Goal: Task Accomplishment & Management: Manage account settings

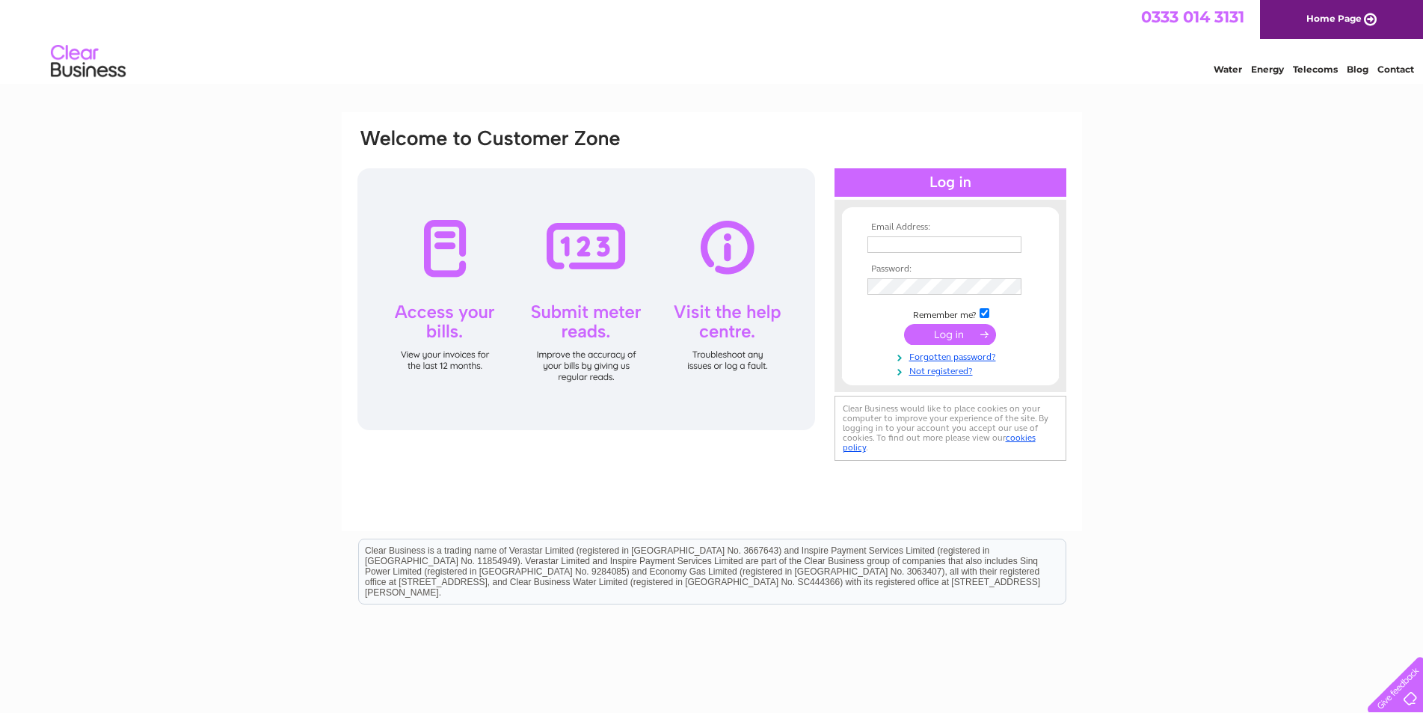
click at [918, 245] on input "text" at bounding box center [945, 244] width 154 height 16
type input "[EMAIL_ADDRESS][DOMAIN_NAME]"
click at [932, 357] on link "Forgotten password?" at bounding box center [953, 356] width 170 height 14
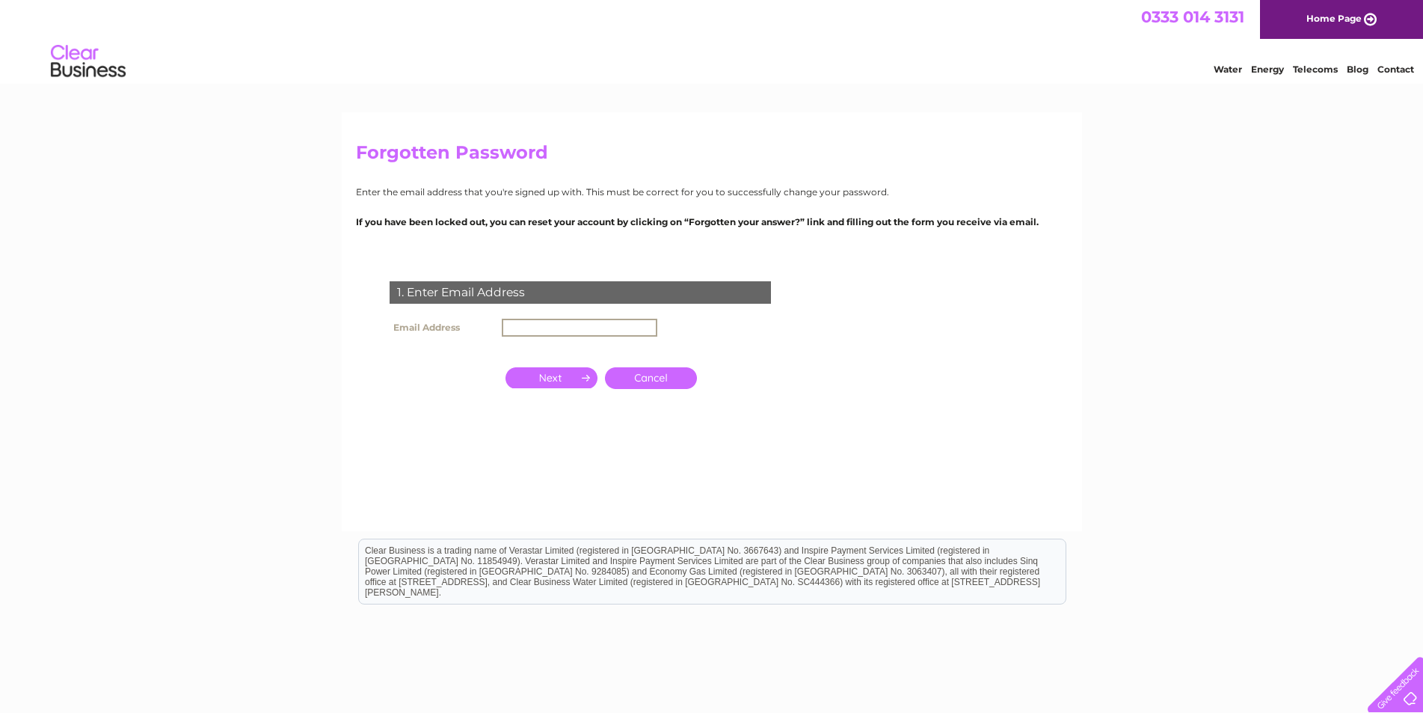
click at [595, 329] on input "text" at bounding box center [580, 328] width 156 height 18
type input "info@heatcentrewick.com"
click at [565, 379] on input "button" at bounding box center [552, 376] width 92 height 21
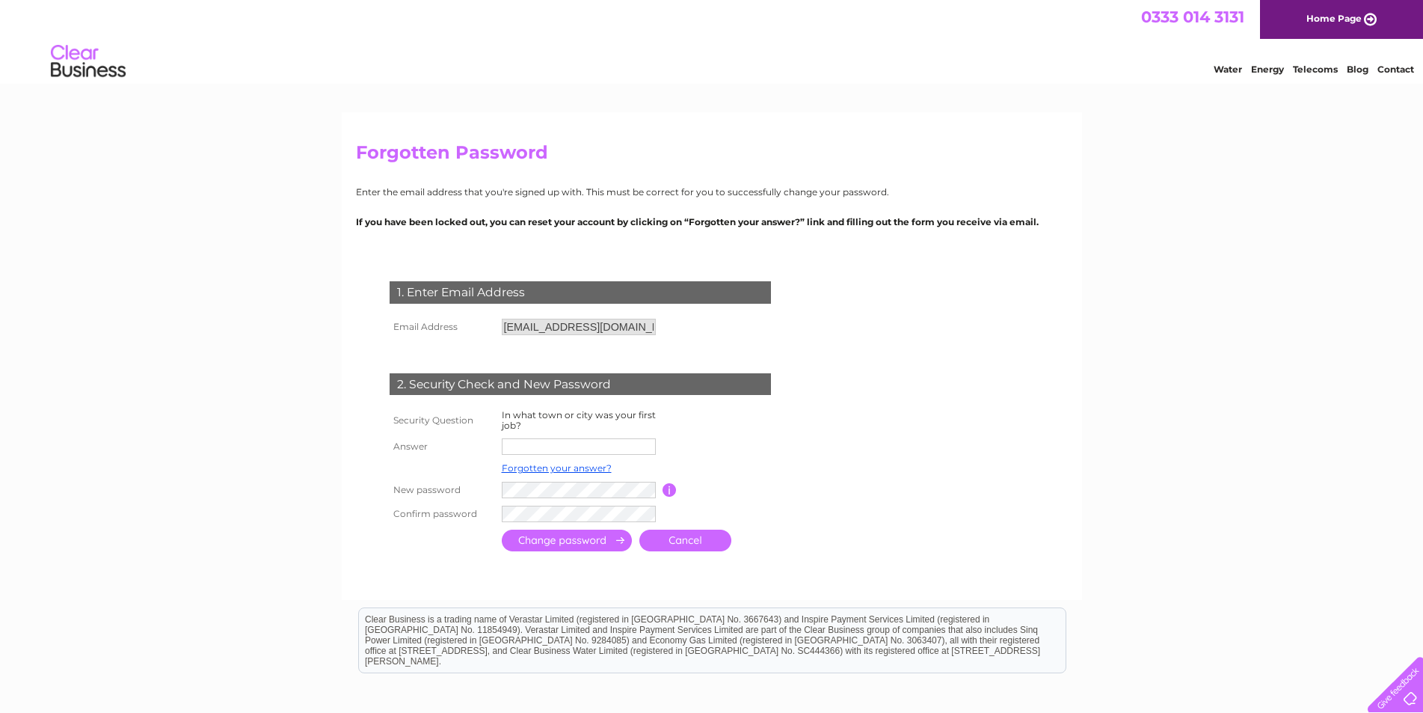
click at [555, 442] on input "text" at bounding box center [579, 446] width 154 height 16
type input "wick"
click at [594, 543] on input "submit" at bounding box center [567, 542] width 130 height 22
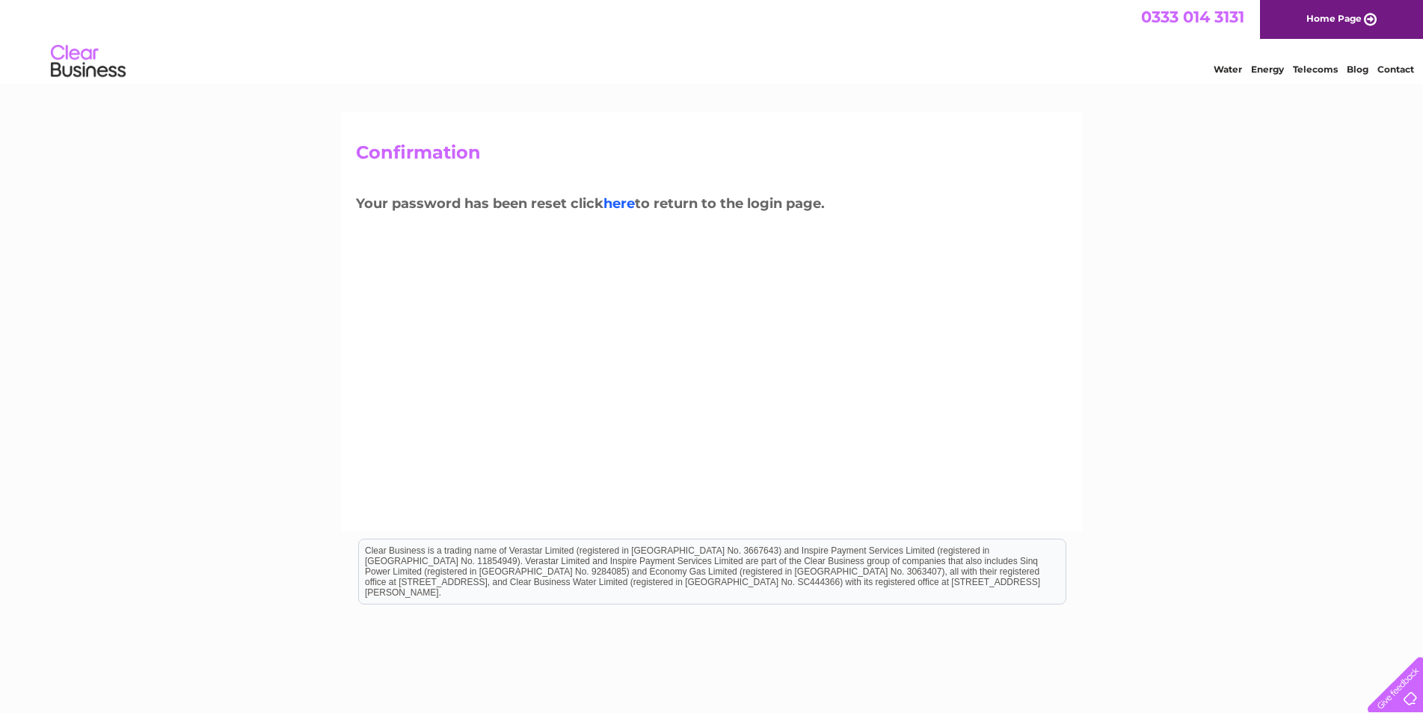
click at [632, 203] on link "here" at bounding box center [619, 203] width 31 height 16
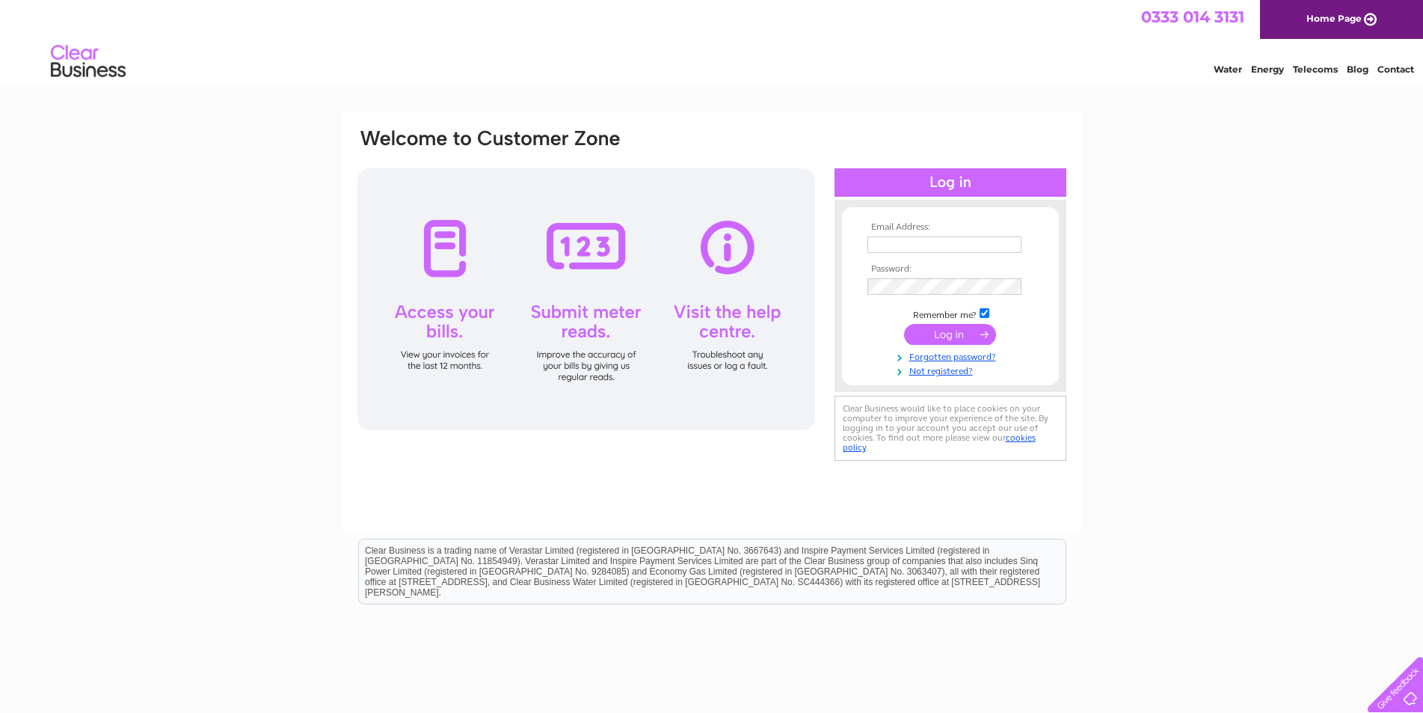
click at [878, 239] on input "text" at bounding box center [945, 244] width 154 height 16
type input "info@heatcentrewick.com"
click at [942, 337] on input "submit" at bounding box center [950, 334] width 92 height 21
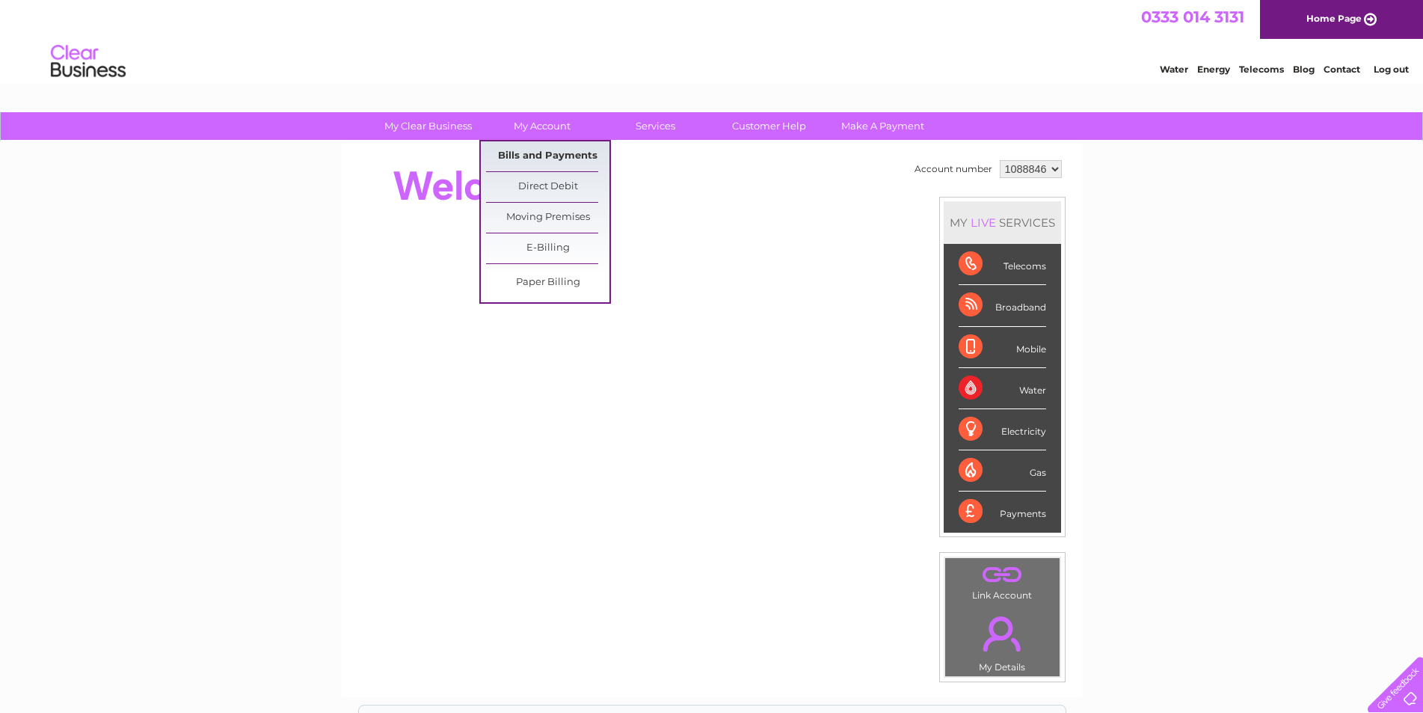
click at [553, 150] on link "Bills and Payments" at bounding box center [547, 156] width 123 height 30
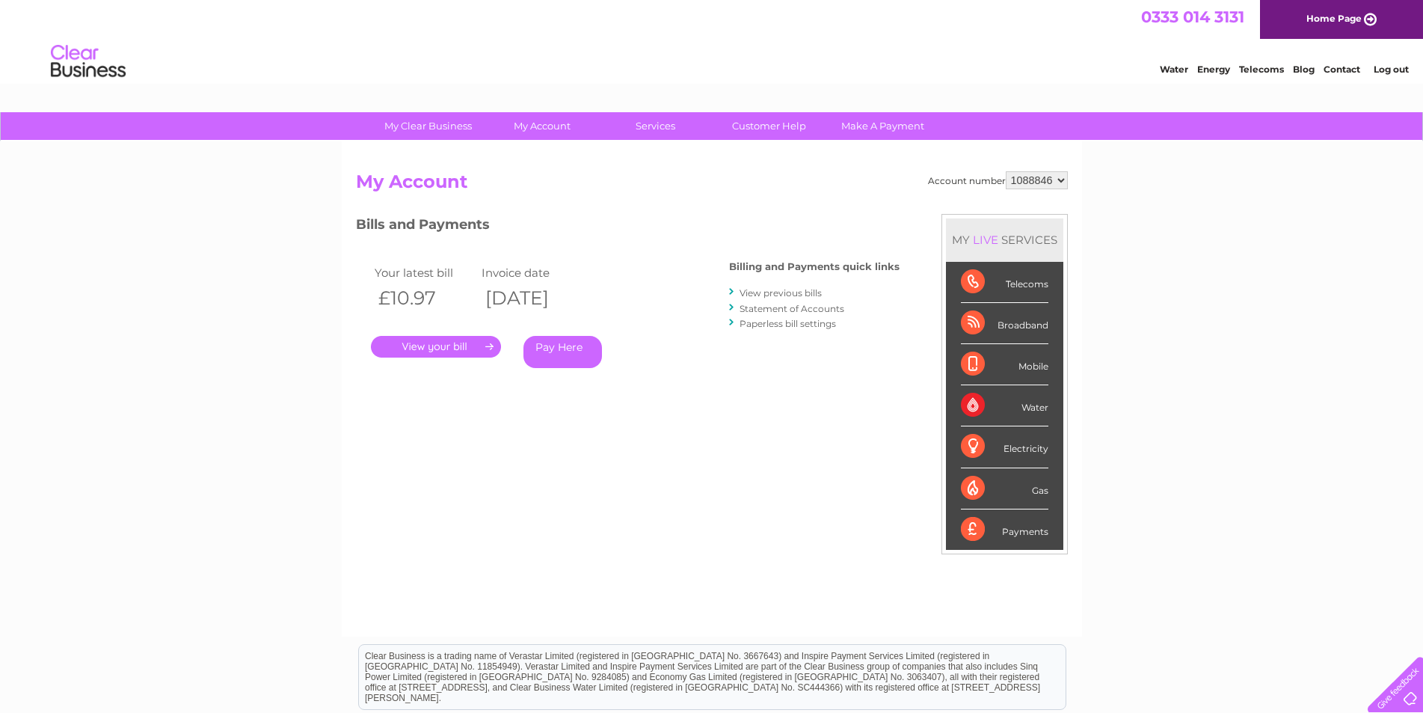
click at [767, 289] on link "View previous bills" at bounding box center [781, 292] width 82 height 11
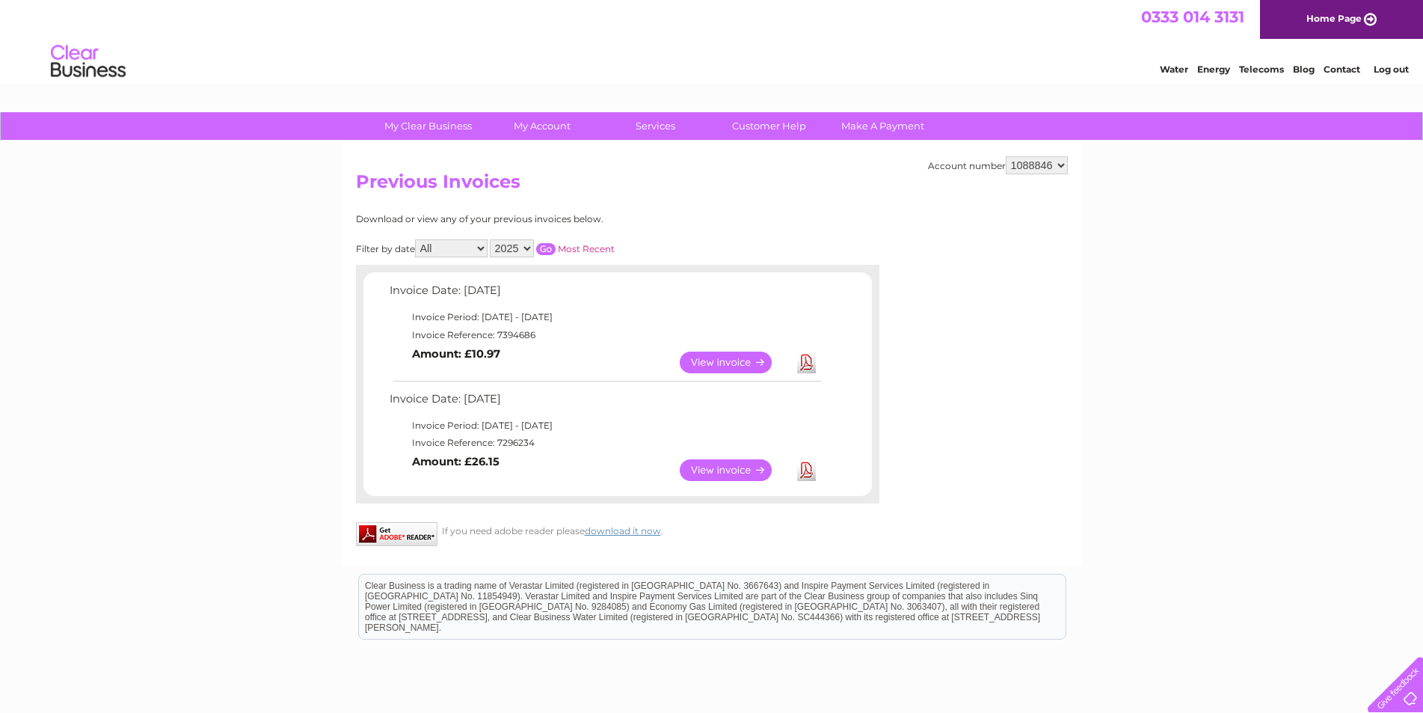
click at [582, 248] on link "Most Recent" at bounding box center [586, 248] width 57 height 11
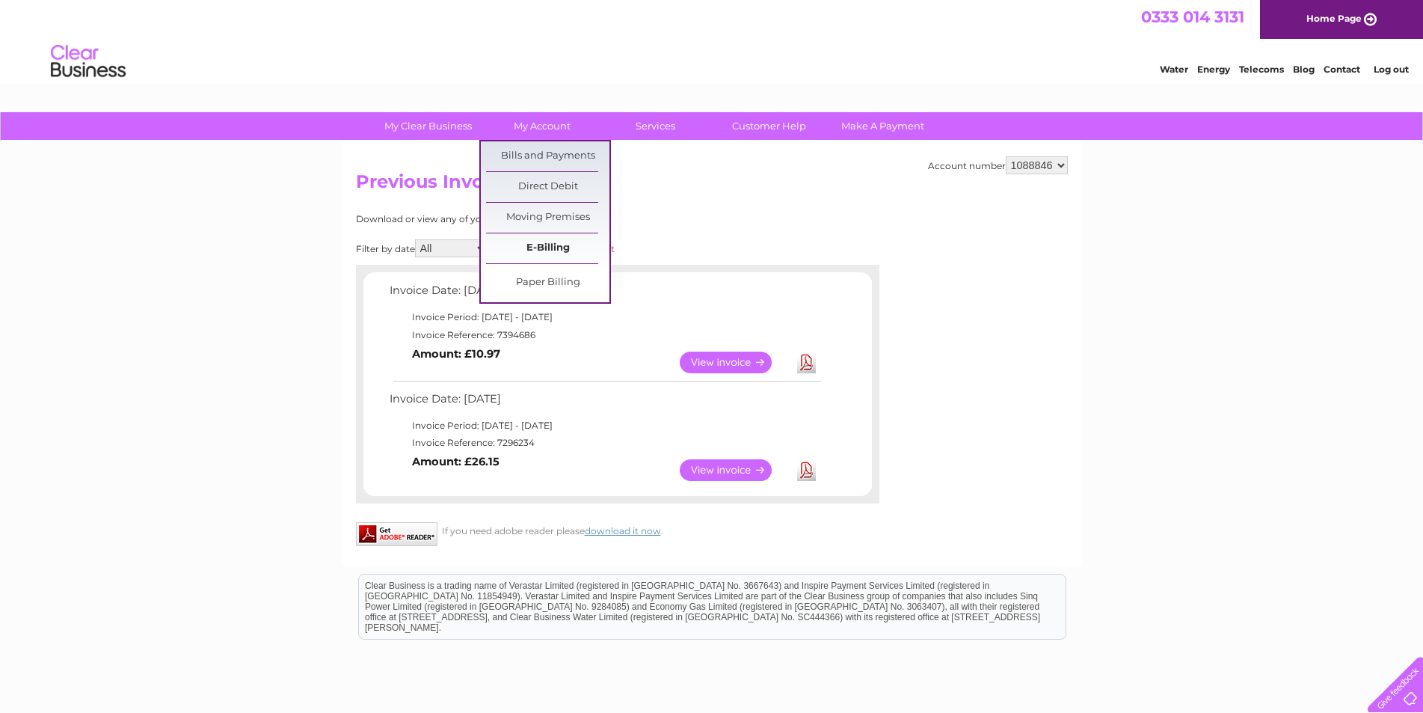
click at [553, 255] on link "E-Billing" at bounding box center [547, 248] width 123 height 30
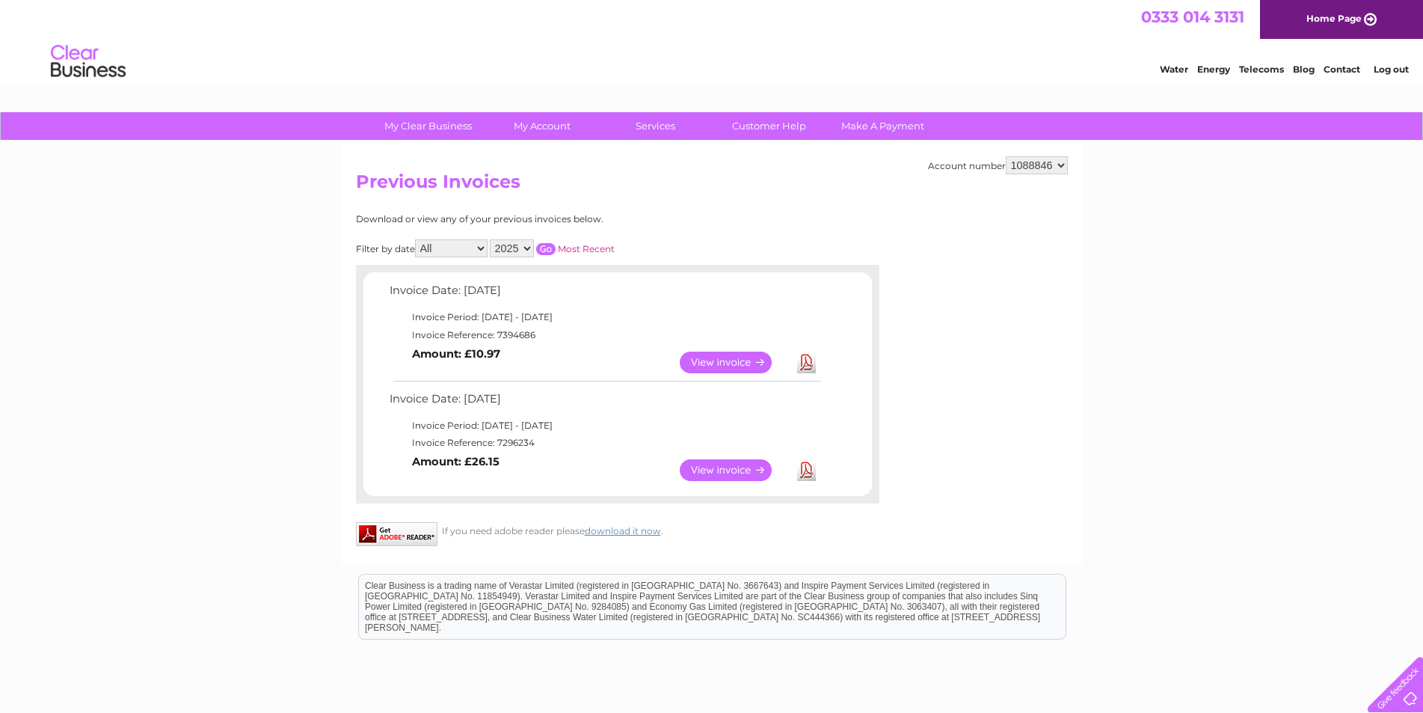
click at [1059, 164] on select "1088846" at bounding box center [1037, 165] width 62 height 18
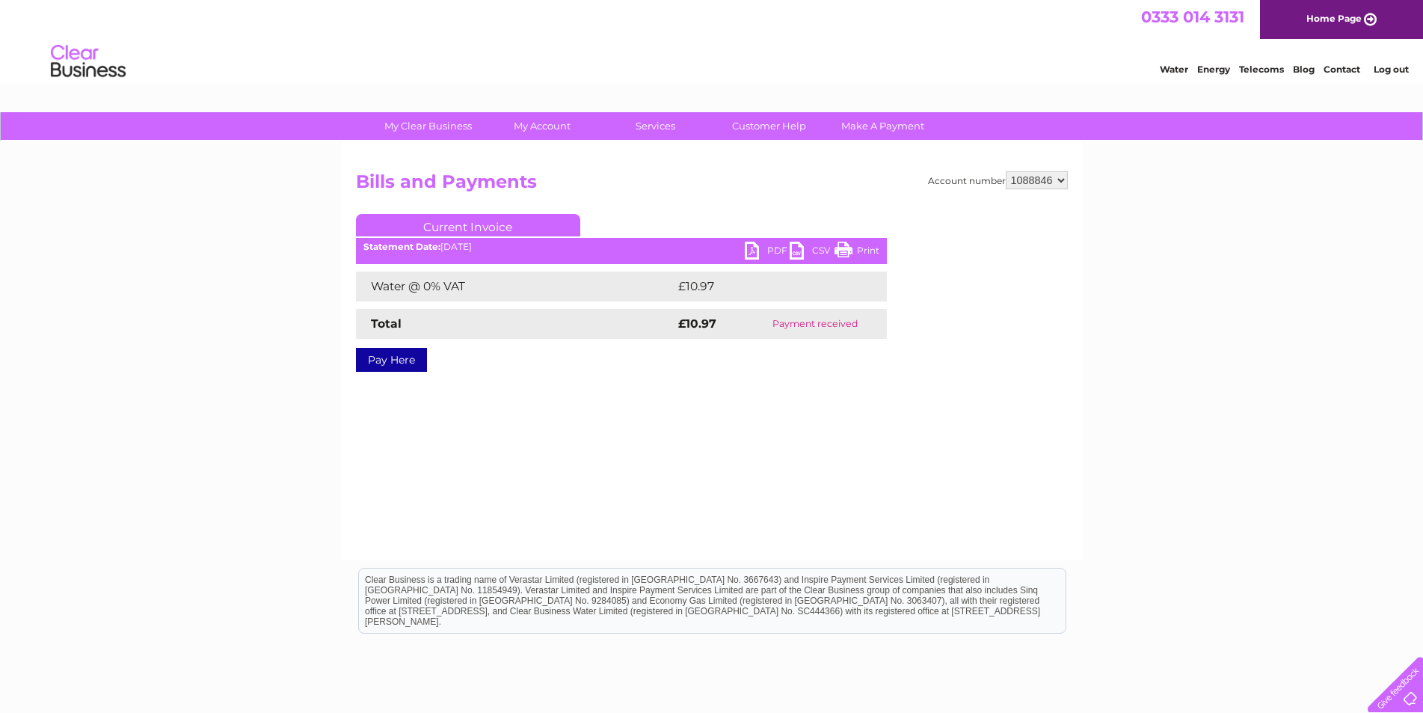
click at [1061, 179] on select "1088846" at bounding box center [1037, 180] width 62 height 18
click at [1023, 179] on select "1088846" at bounding box center [1037, 180] width 62 height 18
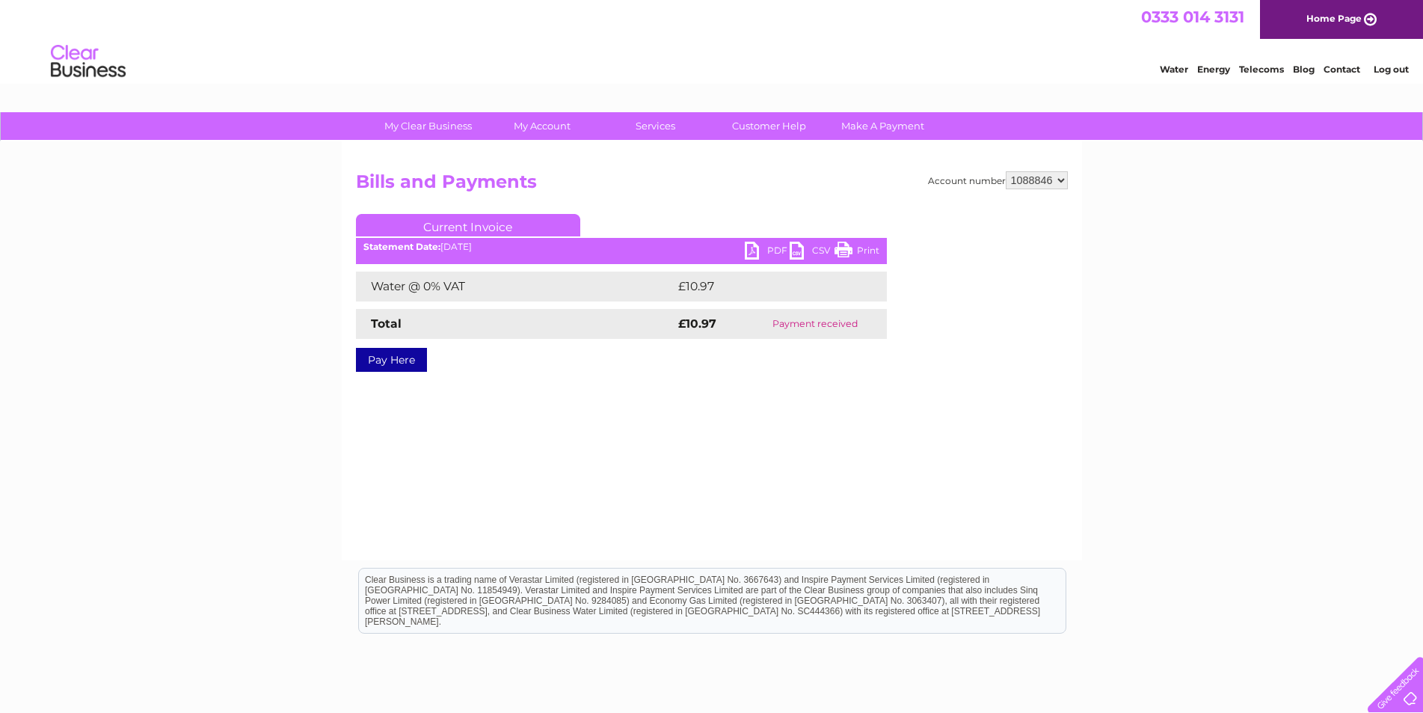
click at [1023, 180] on select "1088846" at bounding box center [1037, 180] width 62 height 18
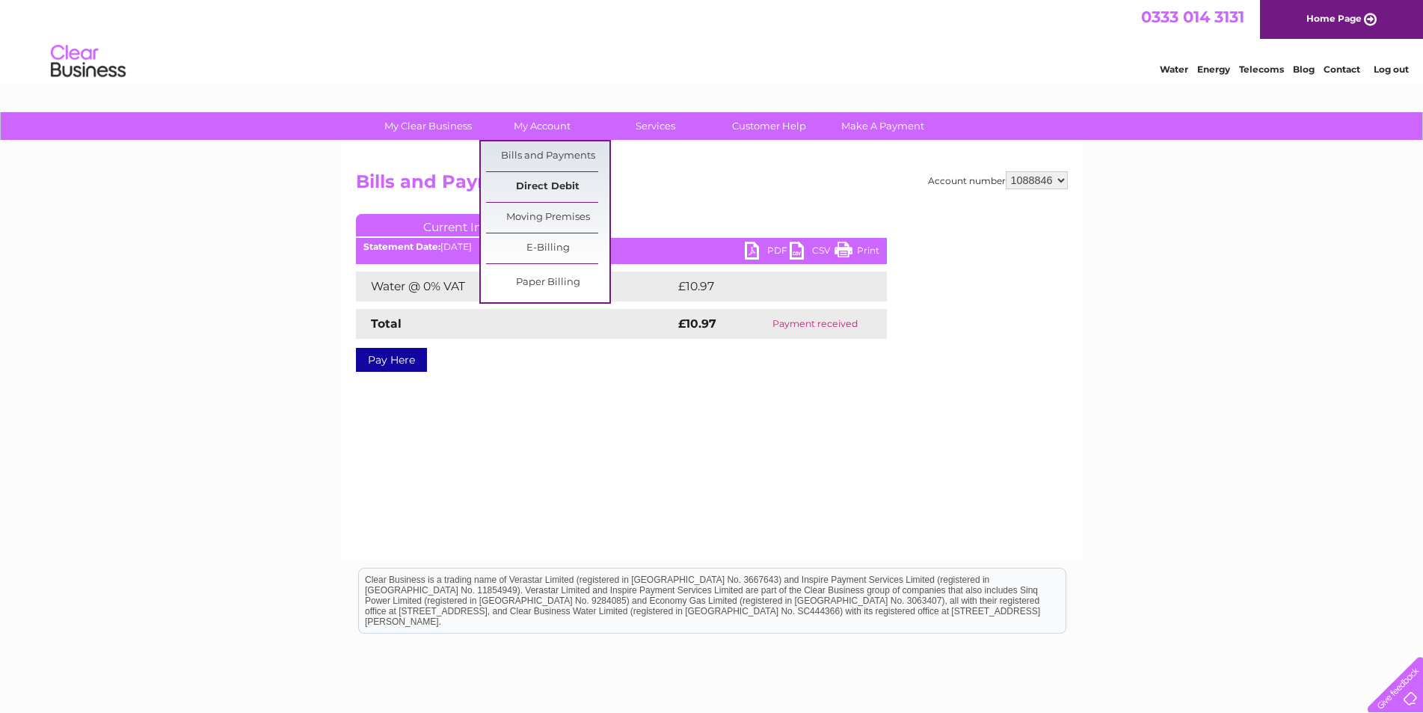
click at [569, 188] on link "Direct Debit" at bounding box center [547, 187] width 123 height 30
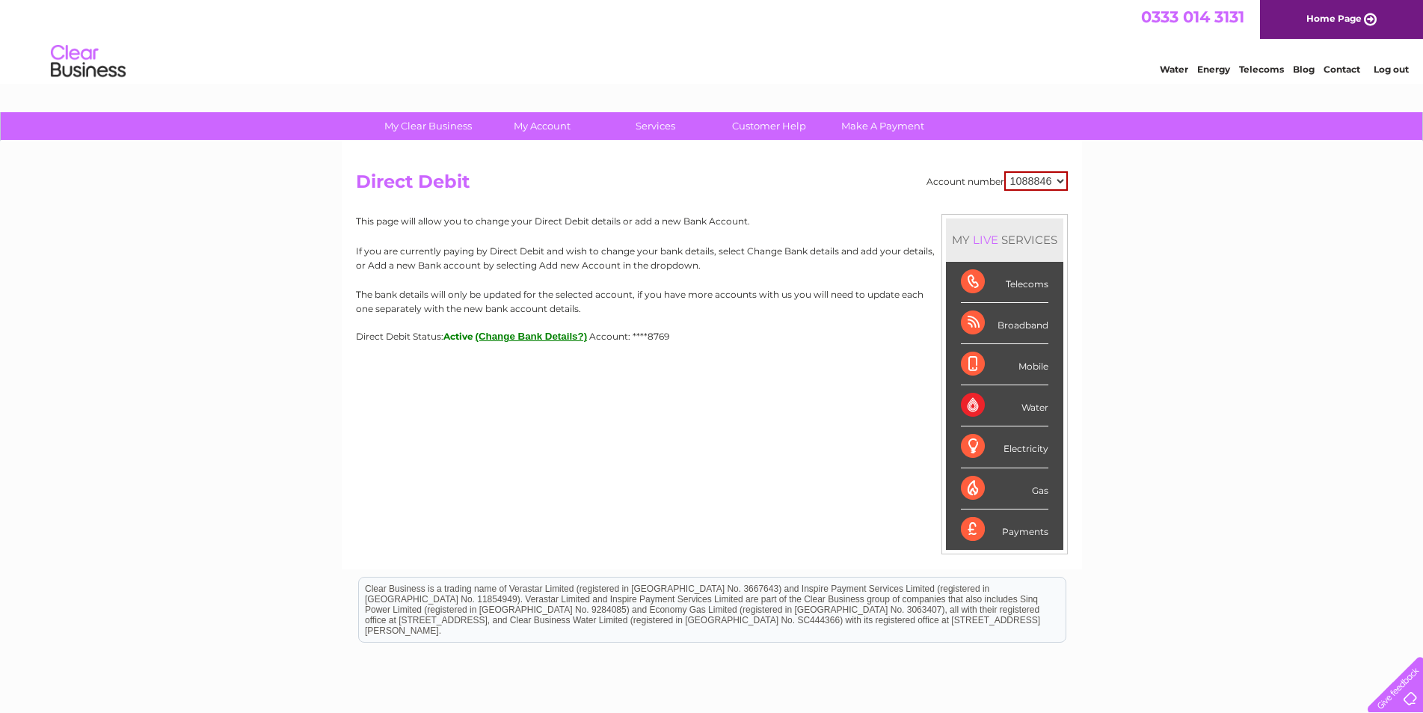
click at [1063, 195] on h2 "Direct Debit" at bounding box center [712, 185] width 712 height 28
click at [1059, 180] on select "1088846" at bounding box center [1036, 180] width 64 height 19
click at [1175, 67] on link "Water" at bounding box center [1174, 69] width 28 height 11
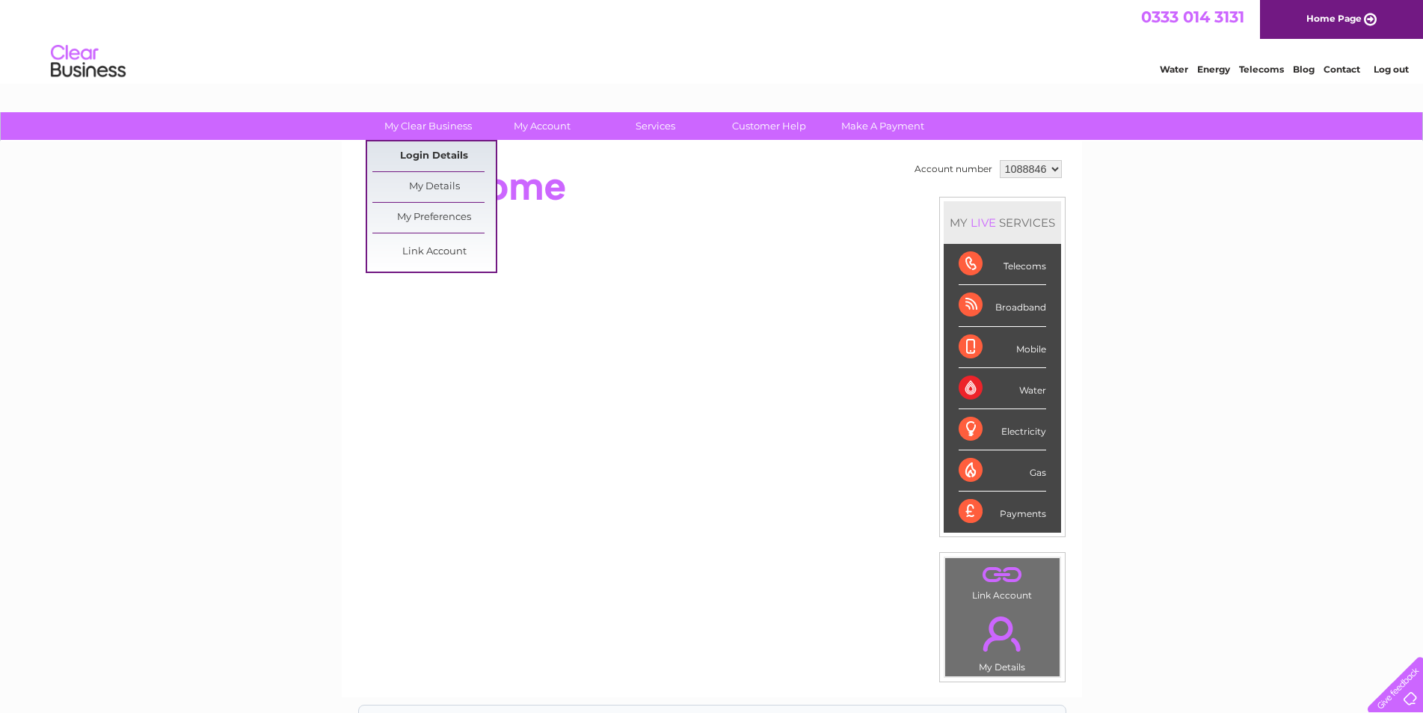
click at [449, 151] on link "Login Details" at bounding box center [433, 156] width 123 height 30
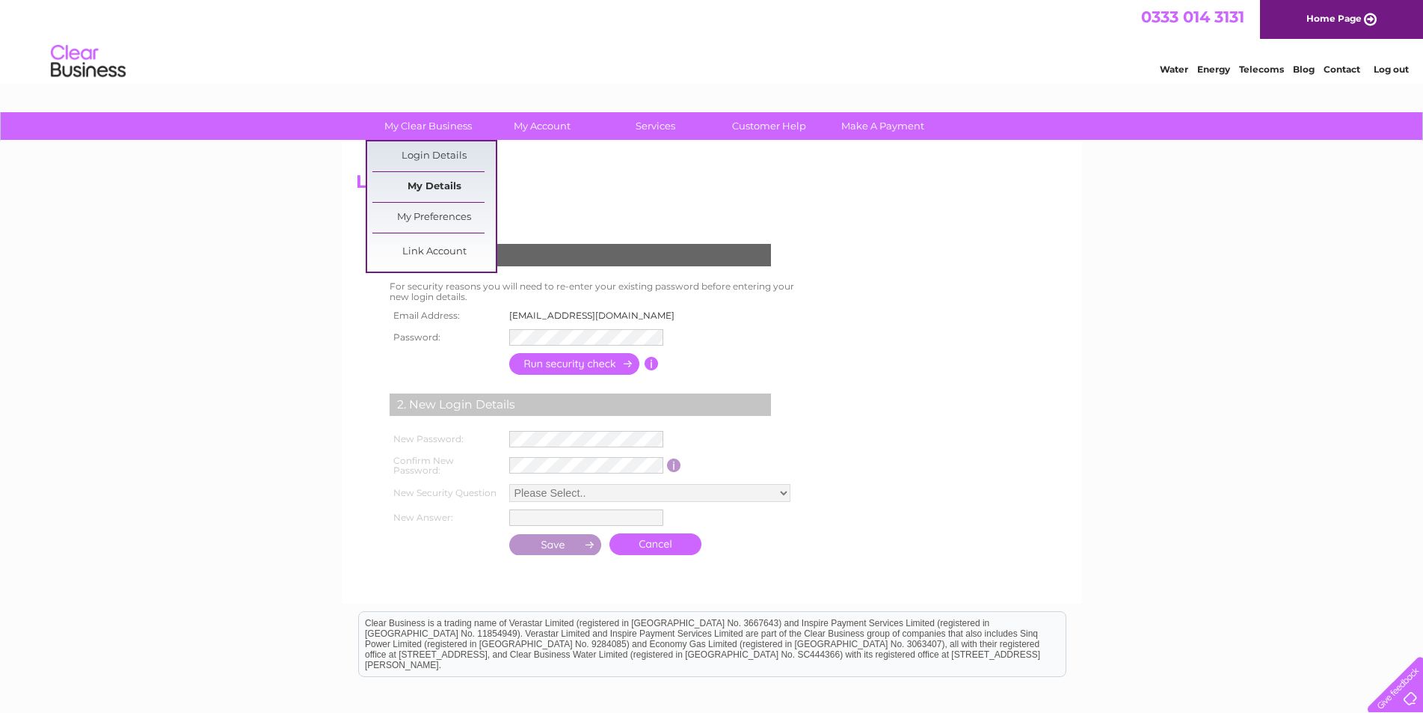
click at [445, 180] on link "My Details" at bounding box center [433, 187] width 123 height 30
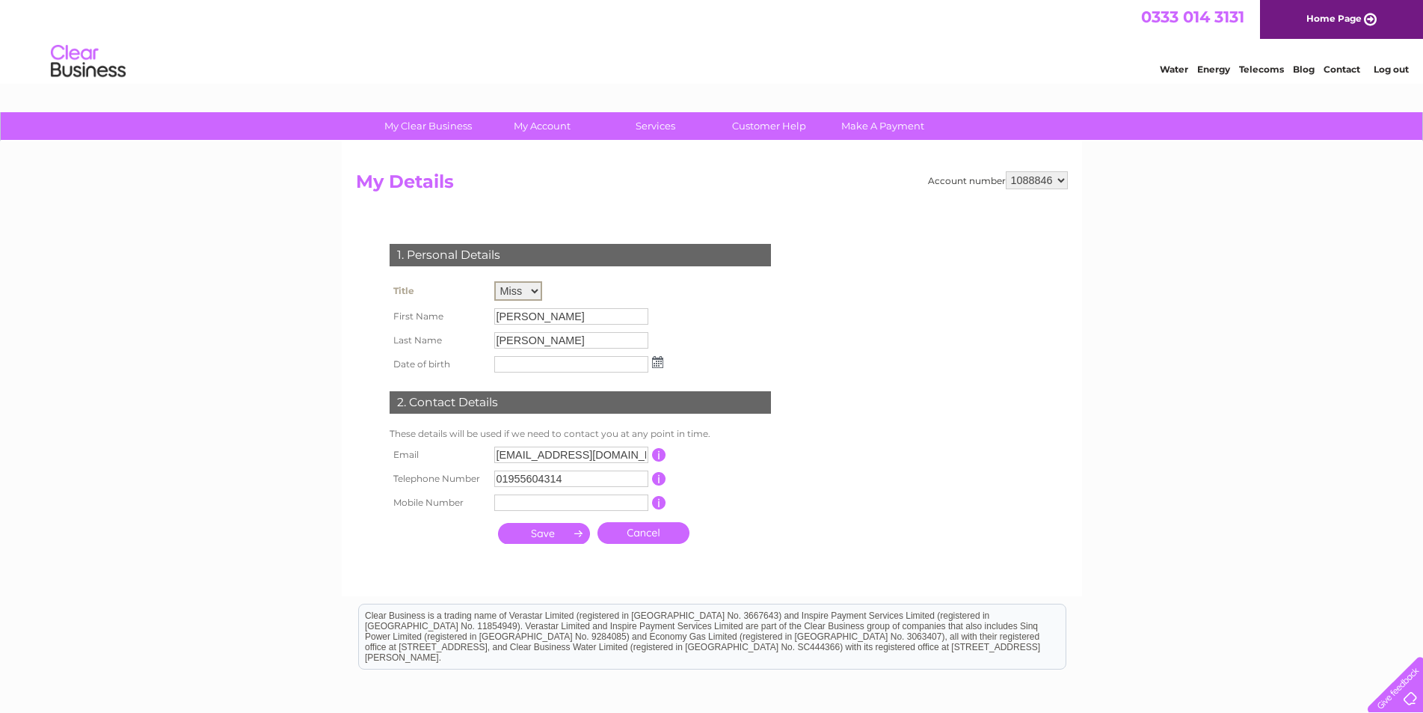
click at [535, 288] on select "Mr Mrs Ms Miss Dr Rev Prof Other" at bounding box center [518, 290] width 48 height 19
select select "Mrs"
click at [494, 281] on select "Mr Mrs Ms Miss Dr Rev Prof Other" at bounding box center [518, 290] width 48 height 19
click at [541, 532] on input "submit" at bounding box center [544, 531] width 92 height 21
click at [541, 532] on input "submit" at bounding box center [544, 533] width 92 height 21
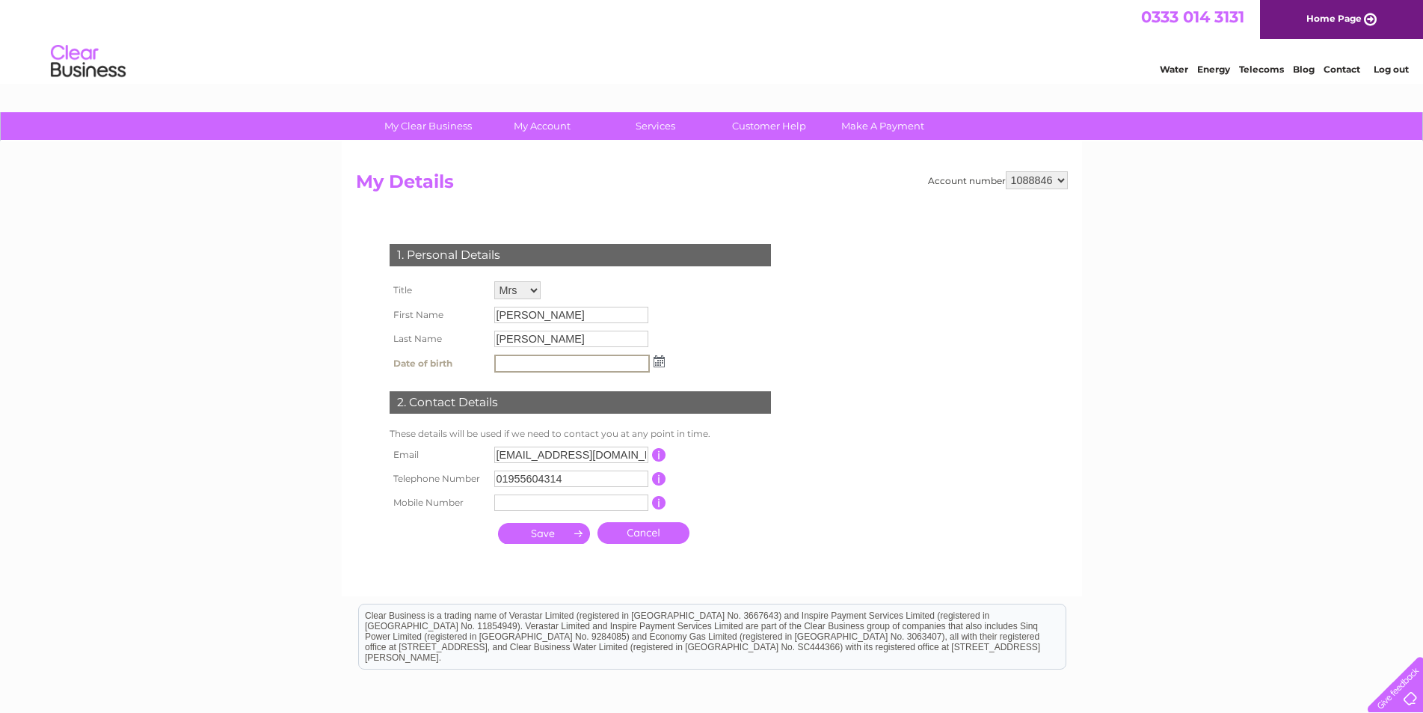
click at [541, 532] on input "submit" at bounding box center [544, 533] width 92 height 21
click at [1389, 70] on link "Log out" at bounding box center [1391, 69] width 35 height 11
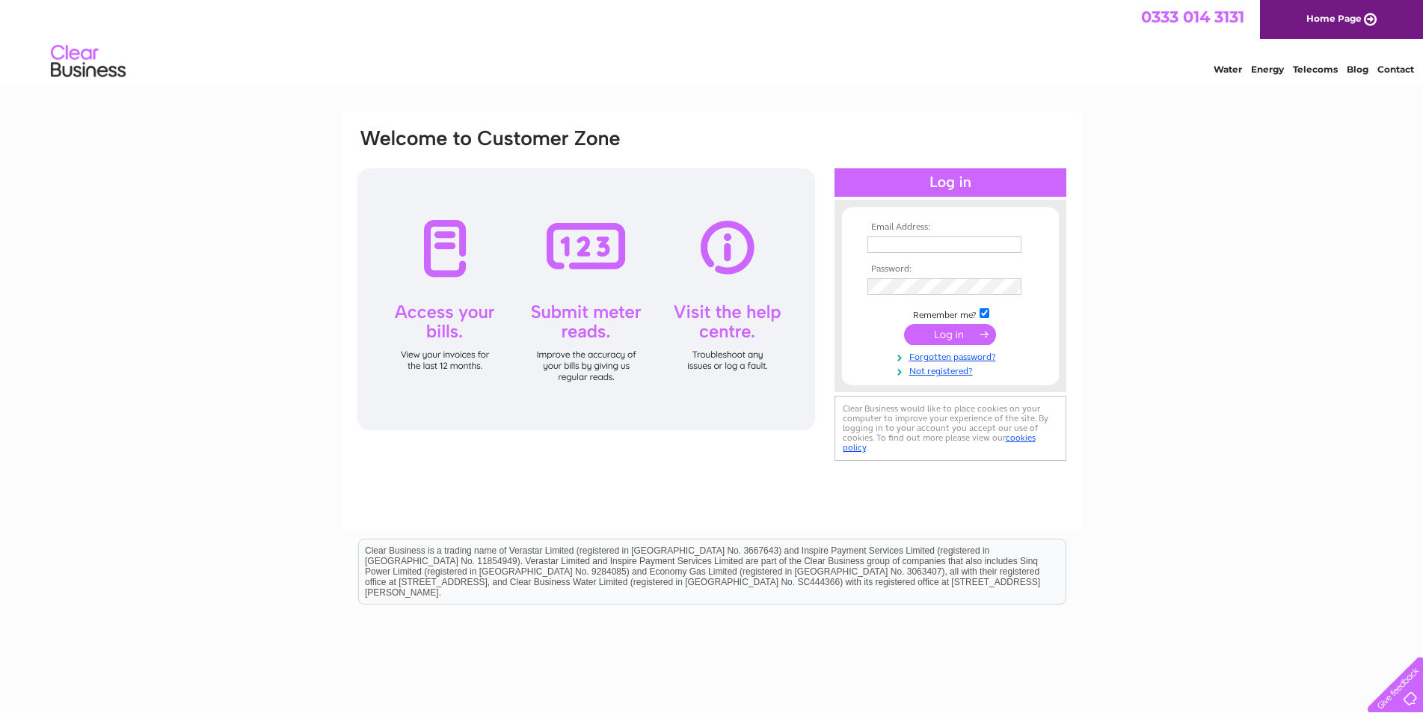
click at [934, 245] on input "text" at bounding box center [945, 244] width 154 height 16
type input "[EMAIL_ADDRESS][DOMAIN_NAME]"
click at [939, 337] on input "submit" at bounding box center [950, 335] width 92 height 21
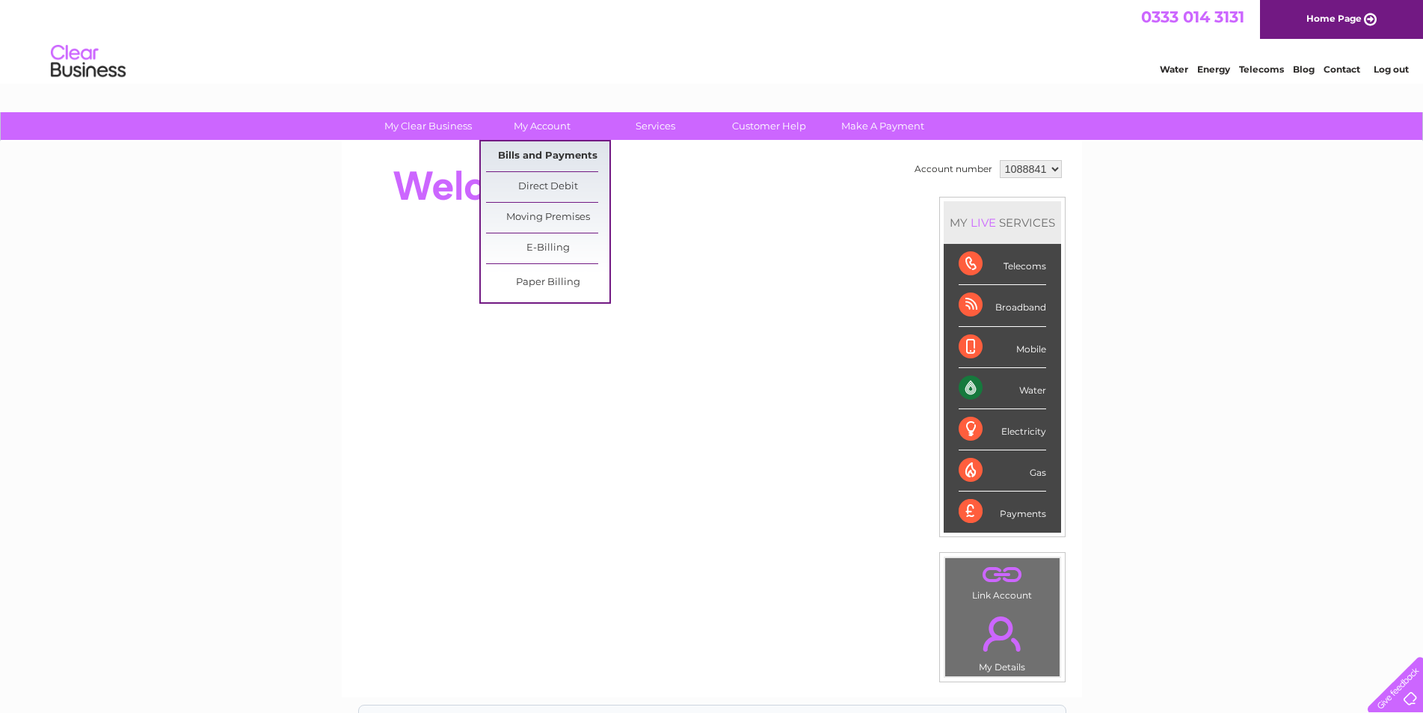
click at [563, 157] on link "Bills and Payments" at bounding box center [547, 156] width 123 height 30
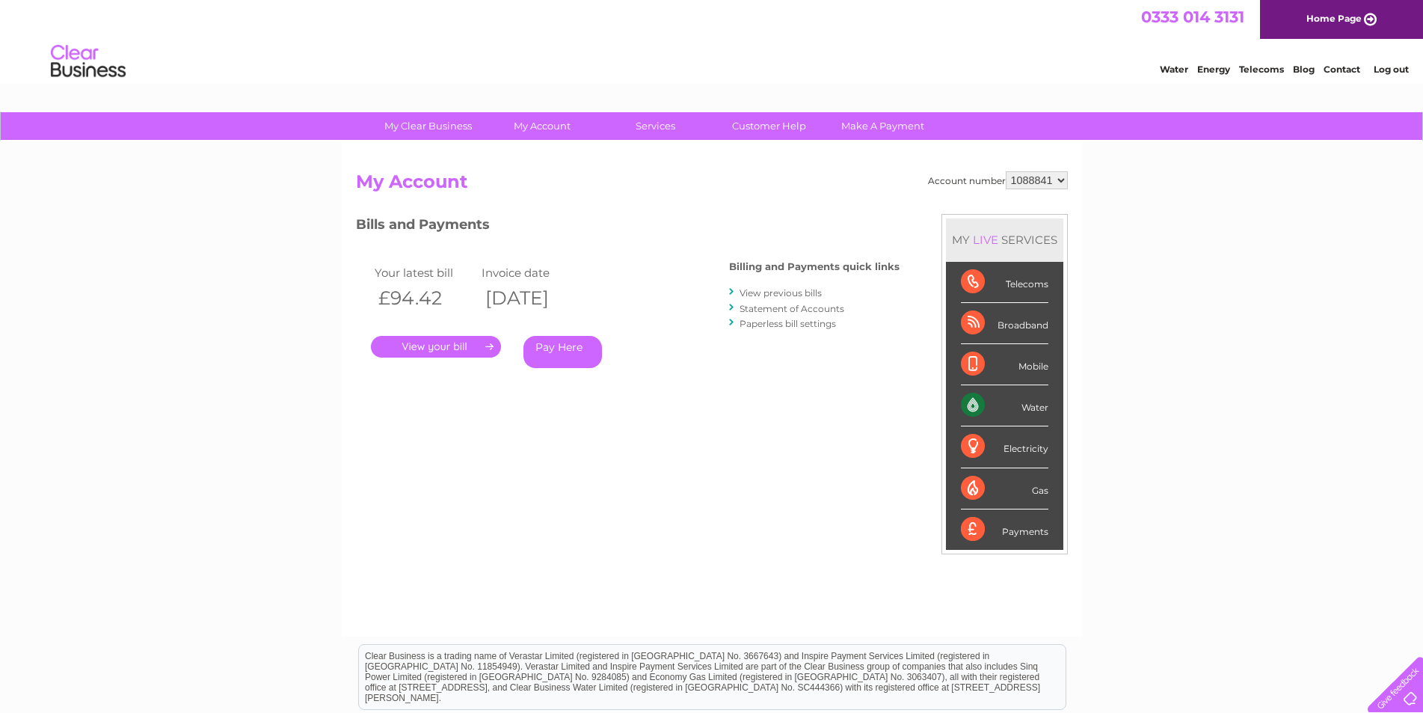
click at [473, 349] on link "." at bounding box center [436, 347] width 130 height 22
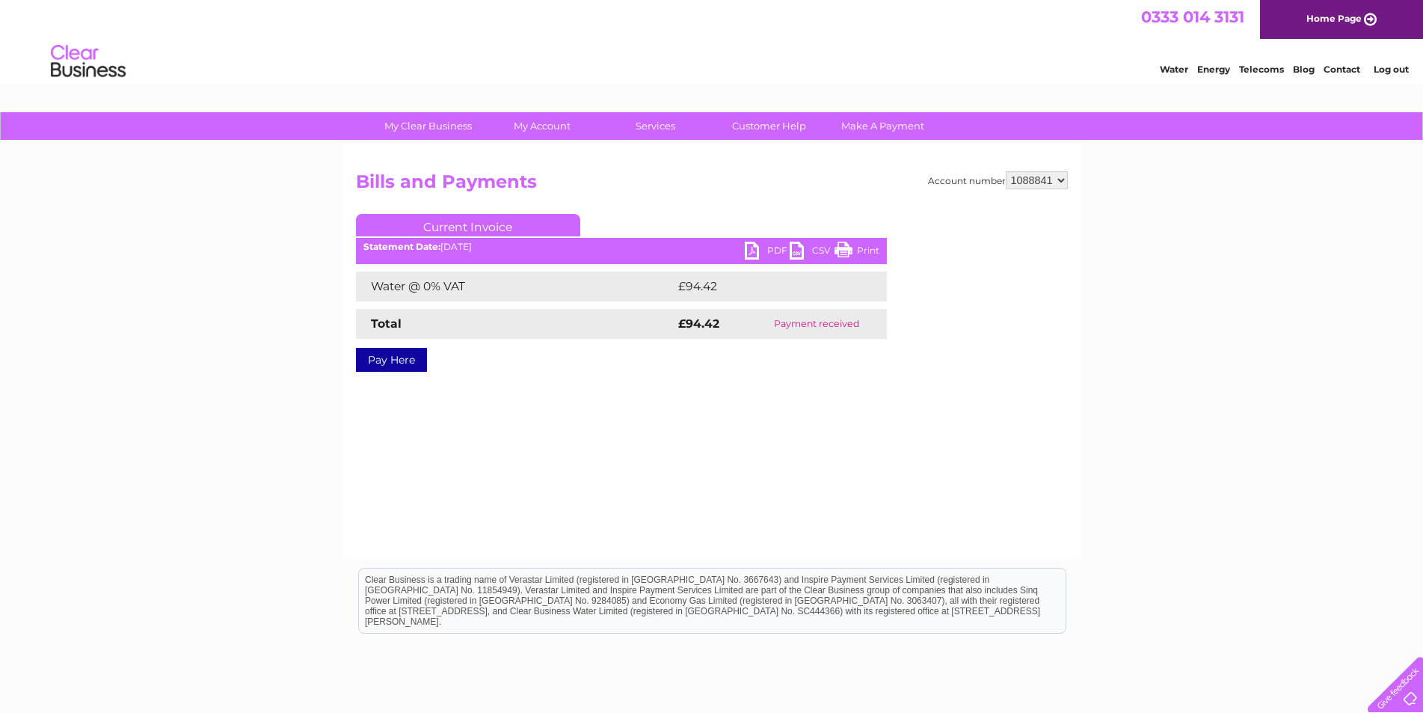
click at [773, 250] on link "PDF" at bounding box center [767, 253] width 45 height 22
